Goal: Task Accomplishment & Management: Manage account settings

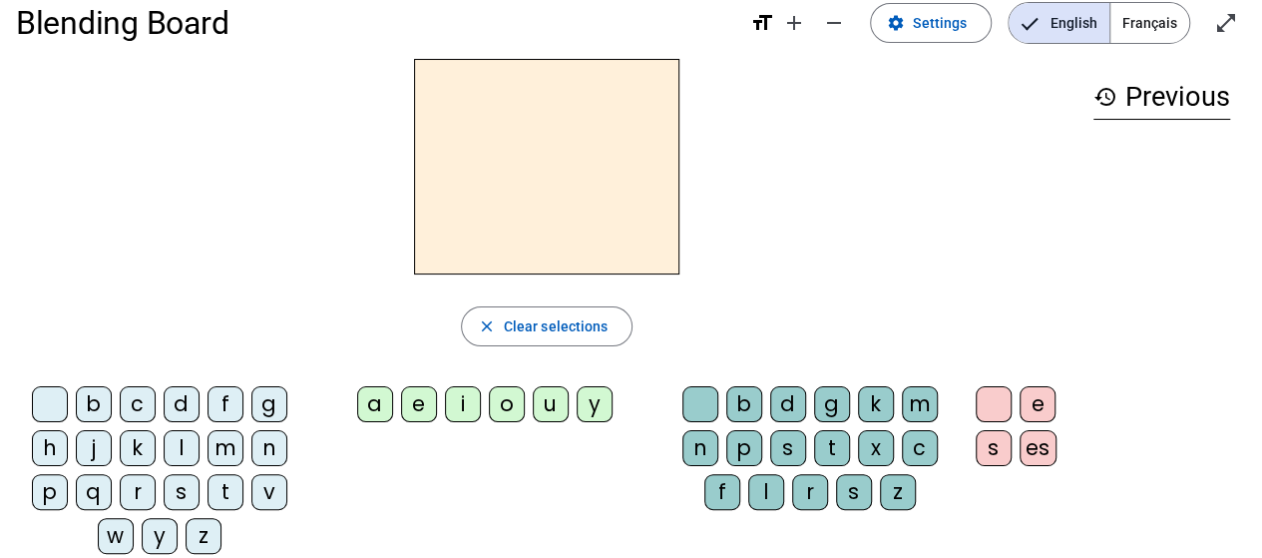
scroll to position [37, 0]
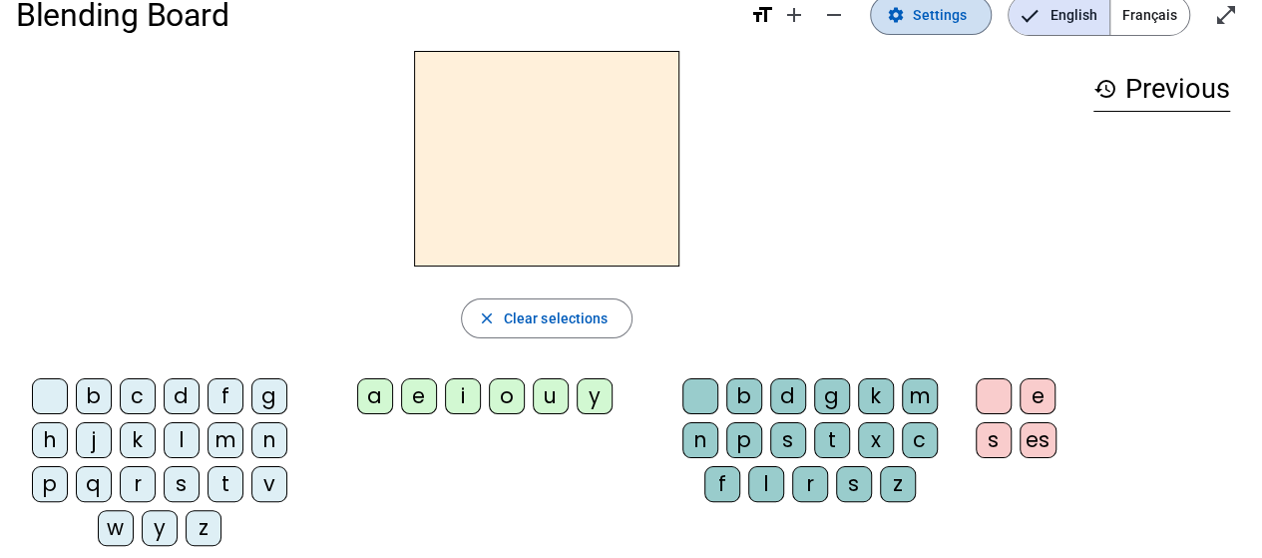
click at [937, 21] on span "Settings" at bounding box center [940, 15] width 54 height 24
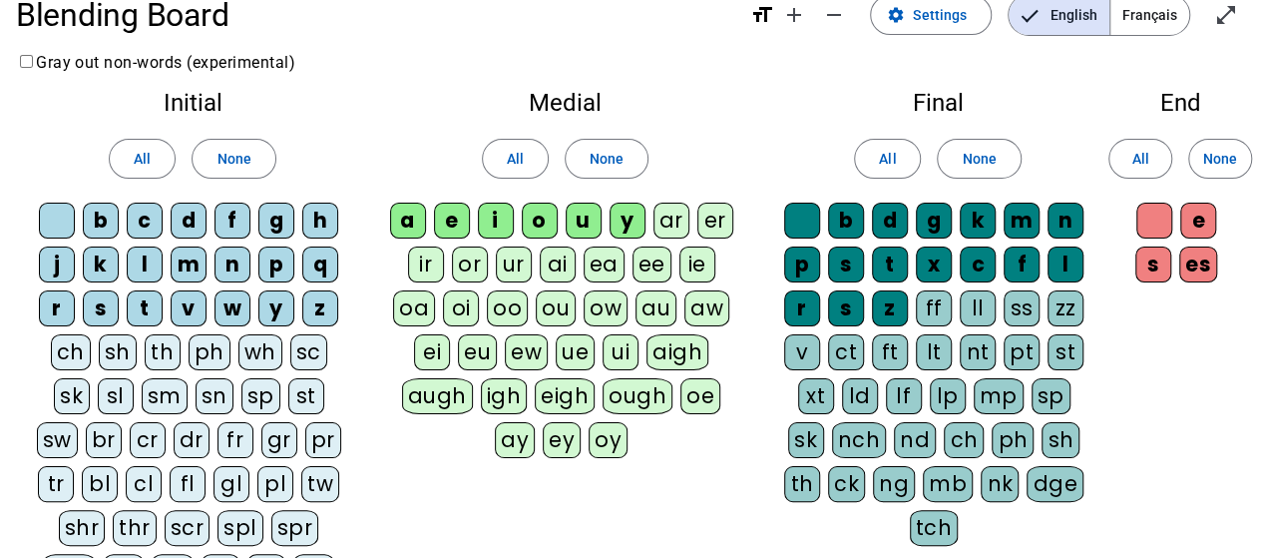
click at [104, 223] on div "b" at bounding box center [101, 220] width 36 height 36
click at [800, 220] on div at bounding box center [802, 220] width 36 height 36
click at [1158, 222] on div at bounding box center [1154, 220] width 36 height 36
click at [100, 224] on div "b" at bounding box center [101, 220] width 36 height 36
click at [1142, 20] on span "Français" at bounding box center [1149, 15] width 79 height 40
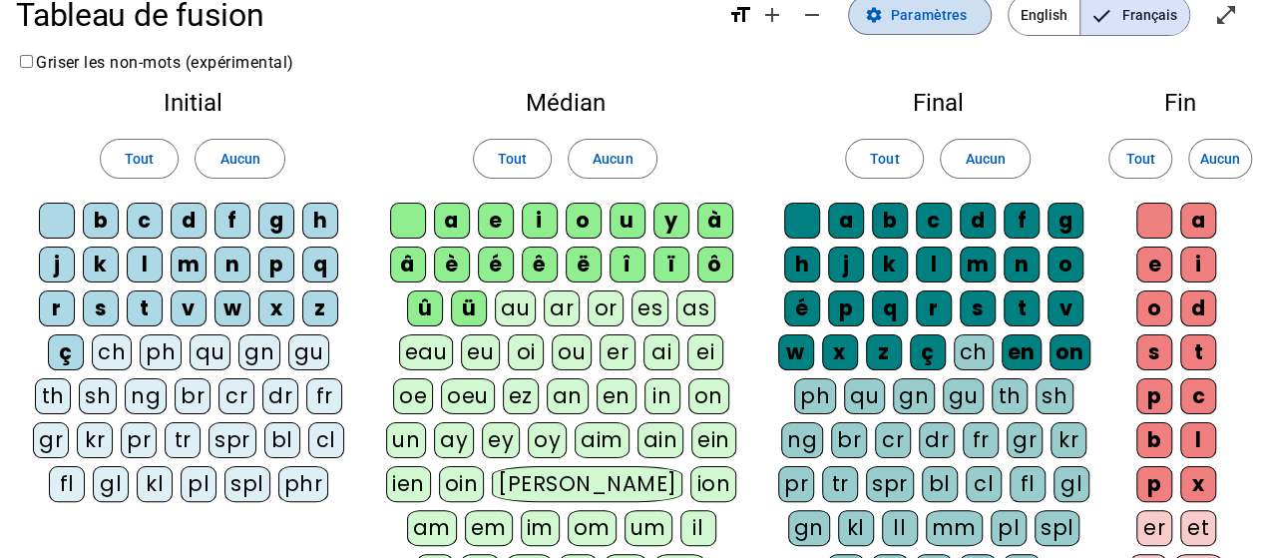
click at [953, 17] on span "Paramètres" at bounding box center [929, 15] width 76 height 24
click at [882, 18] on mat-icon "settings" at bounding box center [874, 15] width 18 height 18
click at [102, 221] on div "b" at bounding box center [101, 220] width 36 height 36
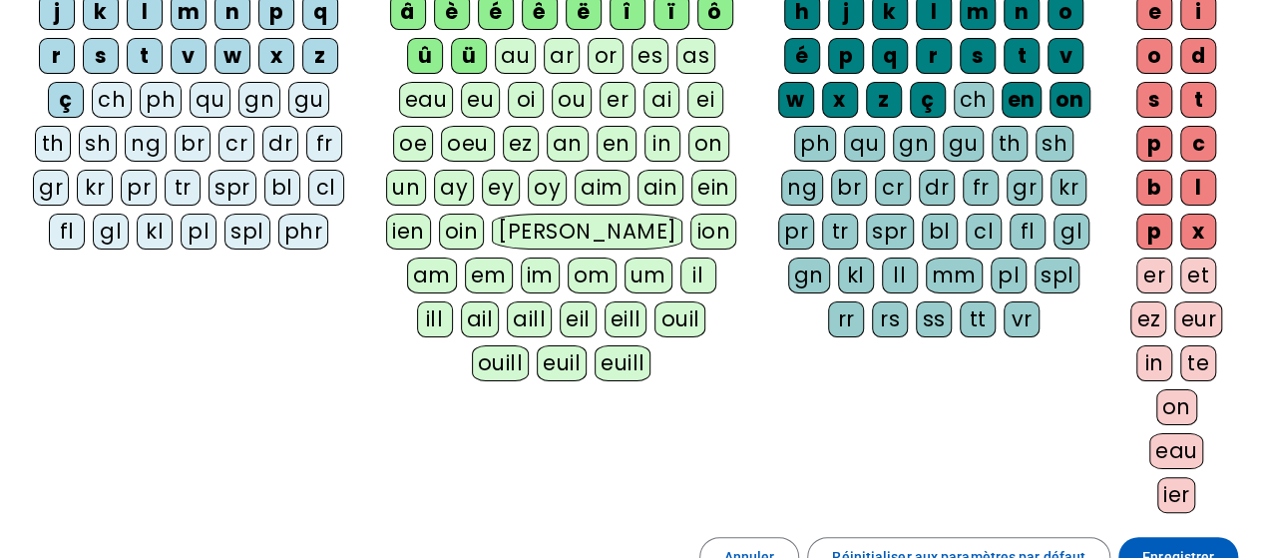
scroll to position [285, 0]
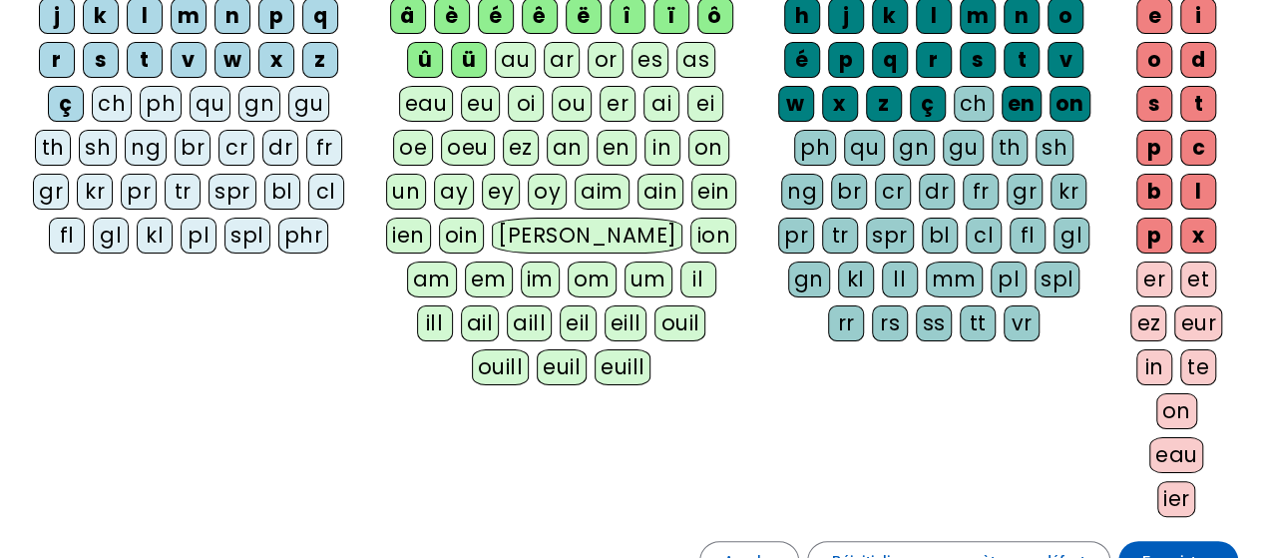
click at [1173, 492] on div "ier" at bounding box center [1176, 499] width 39 height 36
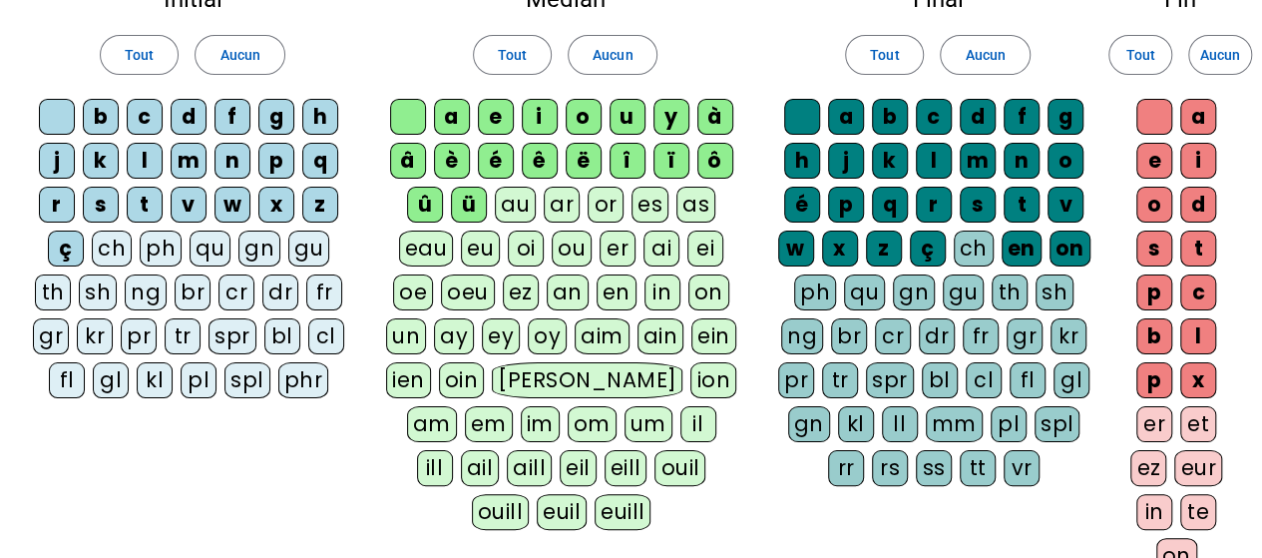
scroll to position [138, 0]
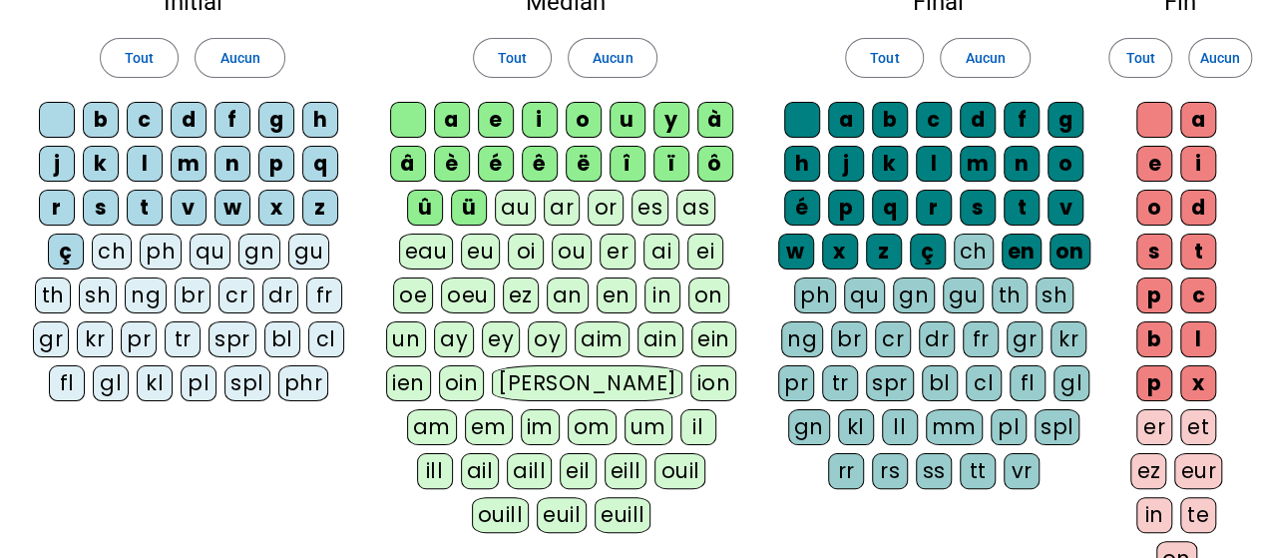
click at [1200, 123] on div "a" at bounding box center [1198, 120] width 36 height 36
click at [1209, 63] on span "Aucun" at bounding box center [1220, 58] width 40 height 24
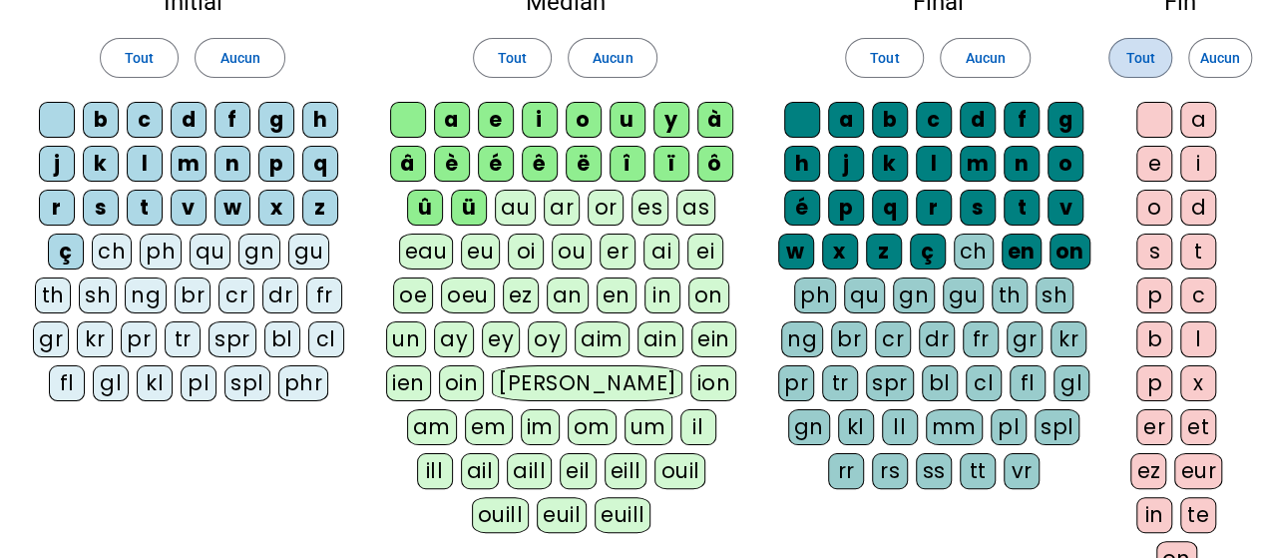
click at [1145, 60] on span "Tout" at bounding box center [1139, 58] width 29 height 24
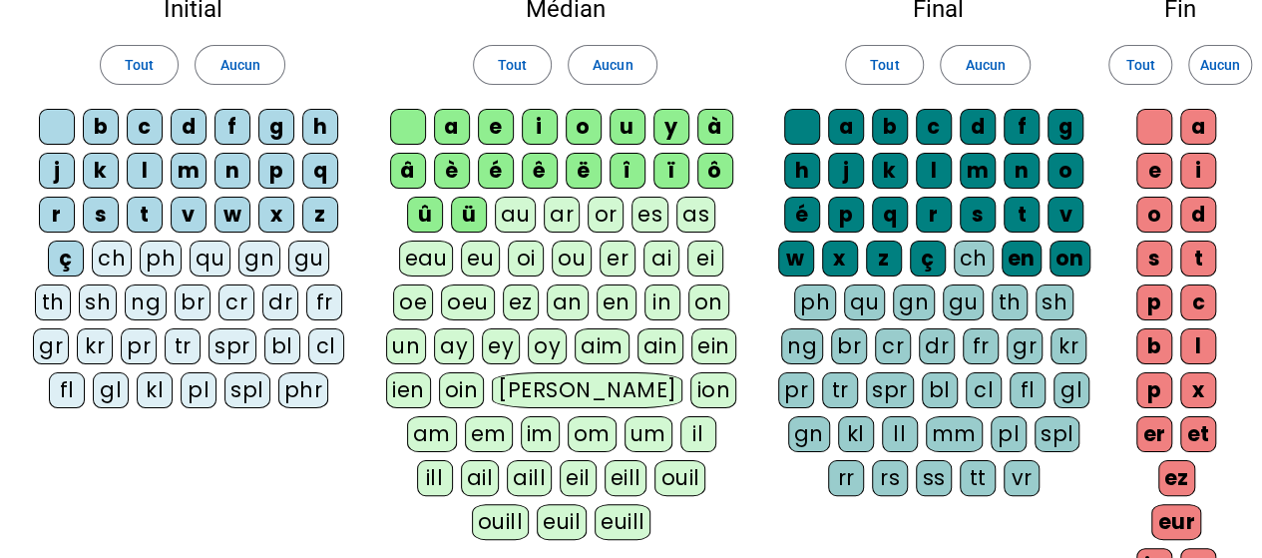
scroll to position [124, 0]
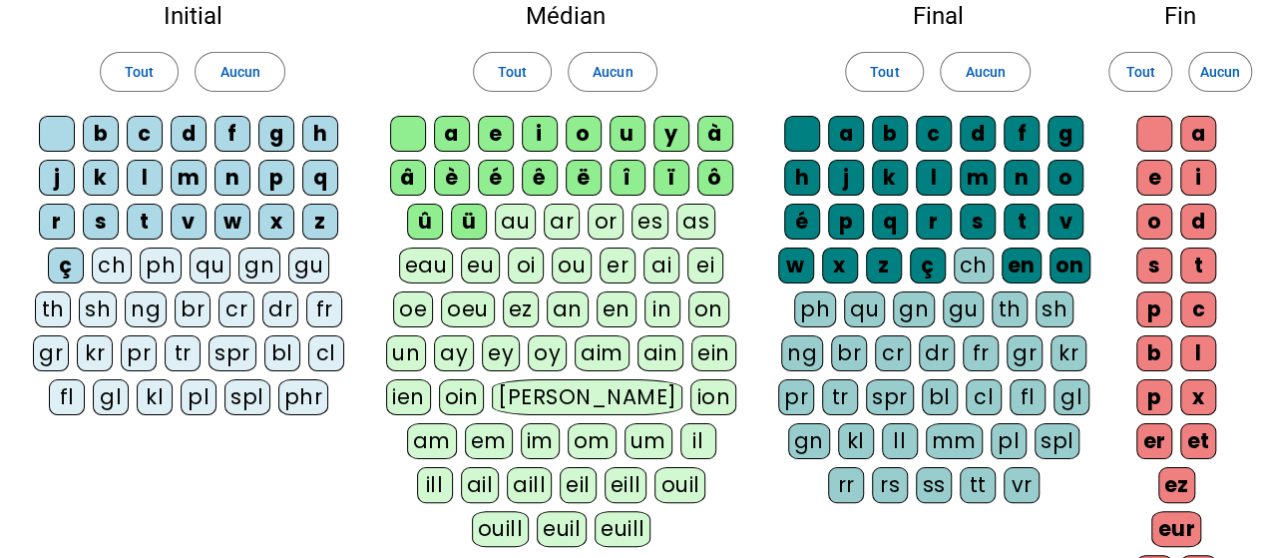
click at [846, 135] on div "a" at bounding box center [846, 134] width 36 height 36
